Goal: Task Accomplishment & Management: Use online tool/utility

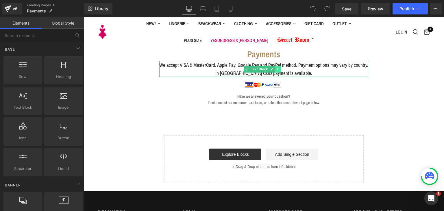
click at [278, 67] on icon at bounding box center [277, 68] width 3 height 3
click at [301, 65] on span "We accept VISA & MasterCard, Apple Pay, Google Pay and PayPal method. Payment o…" at bounding box center [263, 65] width 209 height 7
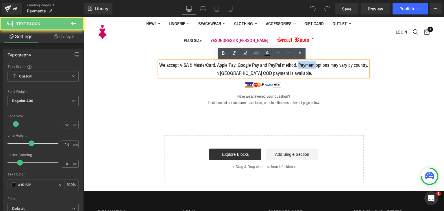
click at [301, 65] on span "We accept VISA & MasterCard, Apple Pay, Google Pay and PayPal method. Payment o…" at bounding box center [263, 65] width 209 height 7
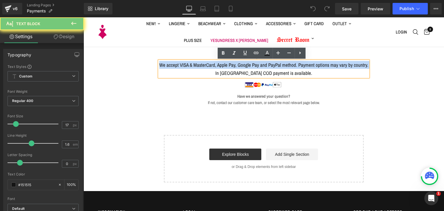
click at [301, 65] on span "We accept VISA & MasterCard, Apple Pay, Google Pay and PayPal method. Payment o…" at bounding box center [263, 65] width 209 height 7
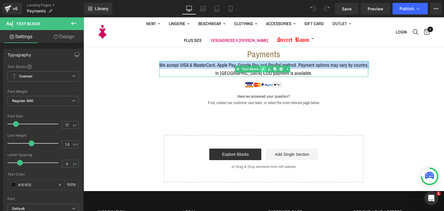
click at [263, 69] on icon at bounding box center [262, 68] width 3 height 3
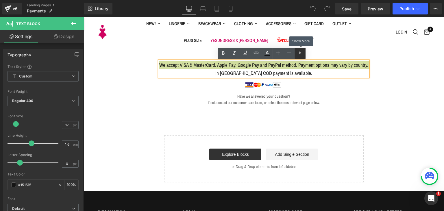
click at [299, 51] on icon at bounding box center [300, 52] width 7 height 7
click at [301, 54] on icon at bounding box center [300, 52] width 7 height 7
